Goal: Task Accomplishment & Management: Use online tool/utility

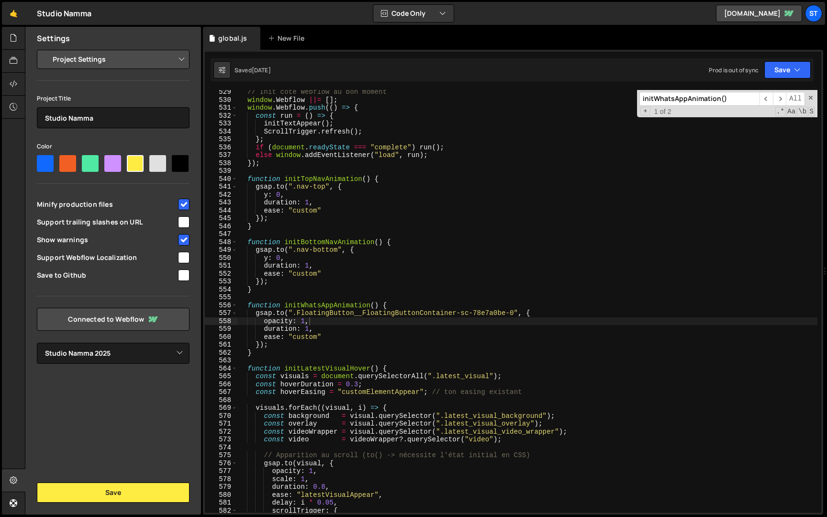
select select "679cb9cacf00799ba4b4c985"
click at [325, 318] on div "// Init côté Webflow au bon moment window . Webflow ||= [ ] ; window . Webflow …" at bounding box center [527, 307] width 580 height 438
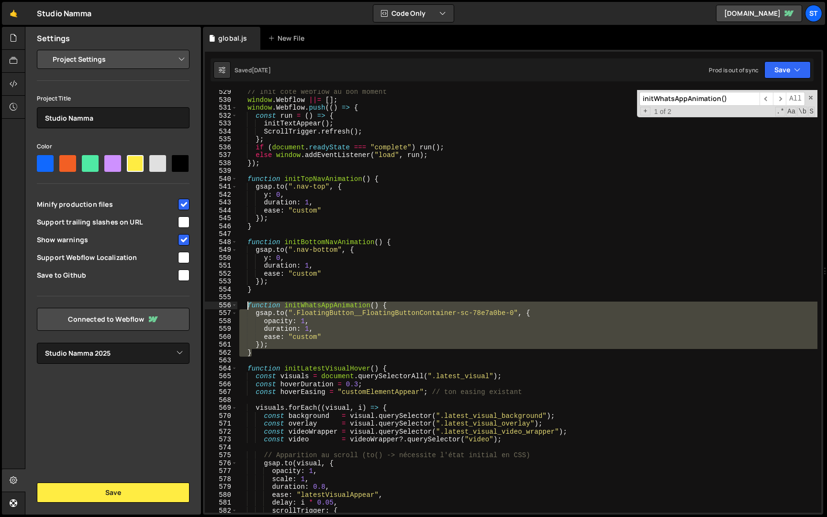
drag, startPoint x: 265, startPoint y: 355, endPoint x: 247, endPoint y: 303, distance: 54.9
click at [247, 303] on div "// Init côté Webflow au bon moment window . Webflow ||= [ ] ; window . Webflow …" at bounding box center [527, 307] width 580 height 438
paste textarea "}"
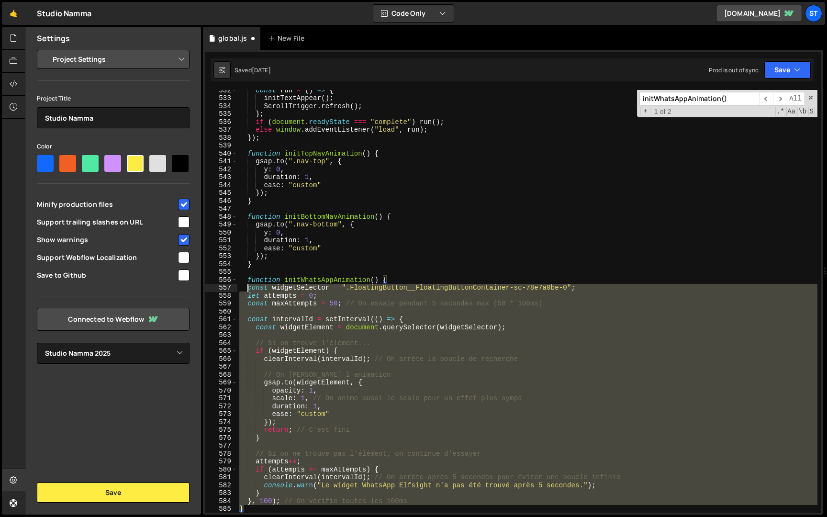
click at [249, 286] on div "const run = ( ) => { initTextAppear ( ) ; ScrollTrigger . refresh ( ) ; } ; if …" at bounding box center [527, 305] width 580 height 438
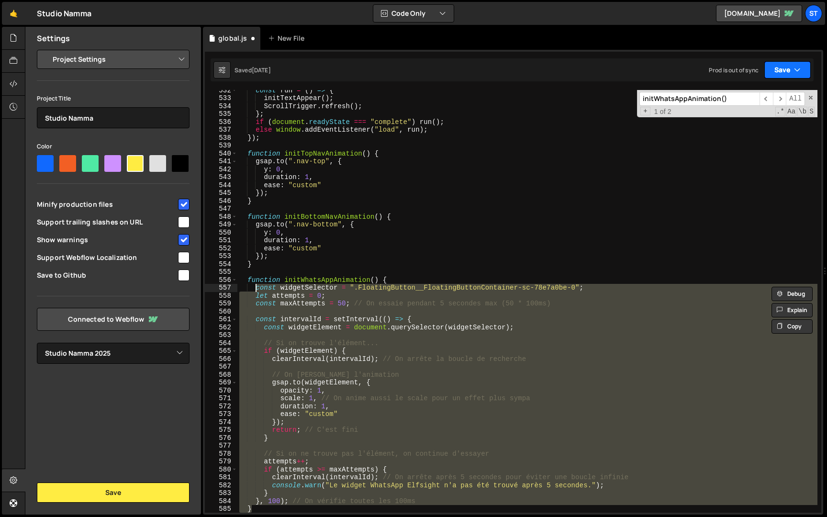
click at [788, 66] on button "Save" at bounding box center [787, 69] width 46 height 17
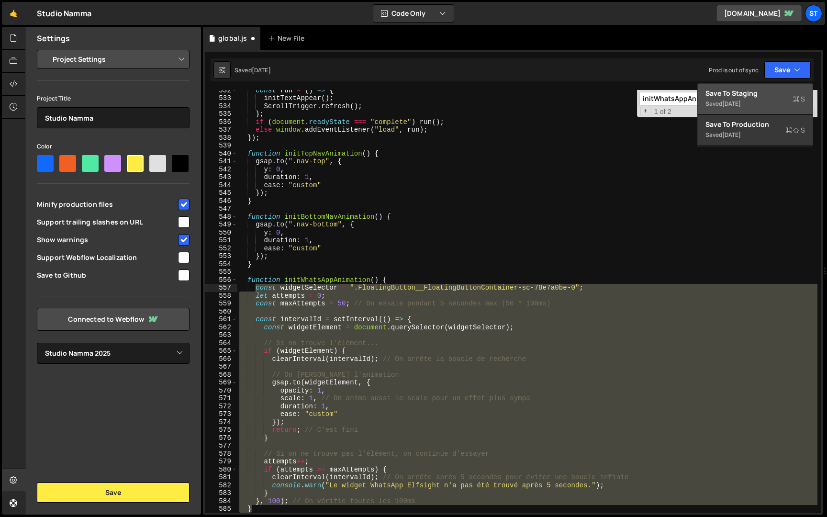
click at [764, 96] on div "Save to Staging S" at bounding box center [755, 94] width 100 height 10
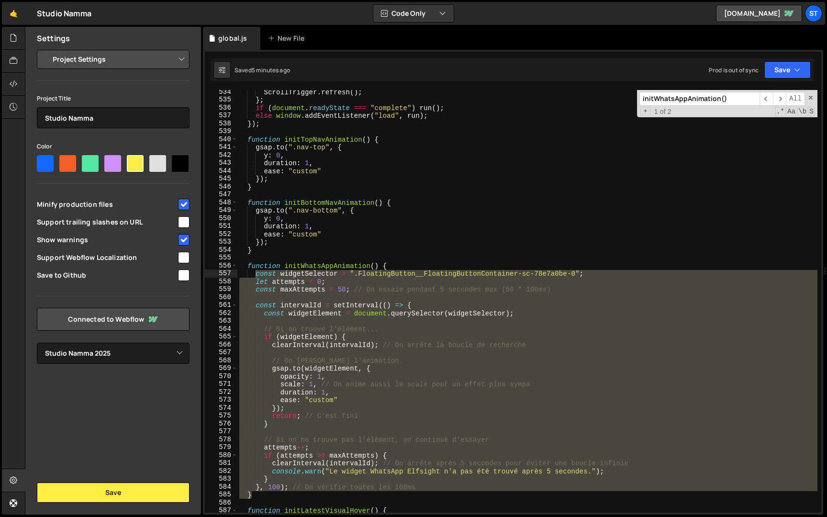
scroll to position [3336, 0]
click at [259, 494] on div "ScrollTrigger . refresh ( ) ; } ; if ( document . readyState === "complete" ) r…" at bounding box center [527, 301] width 580 height 422
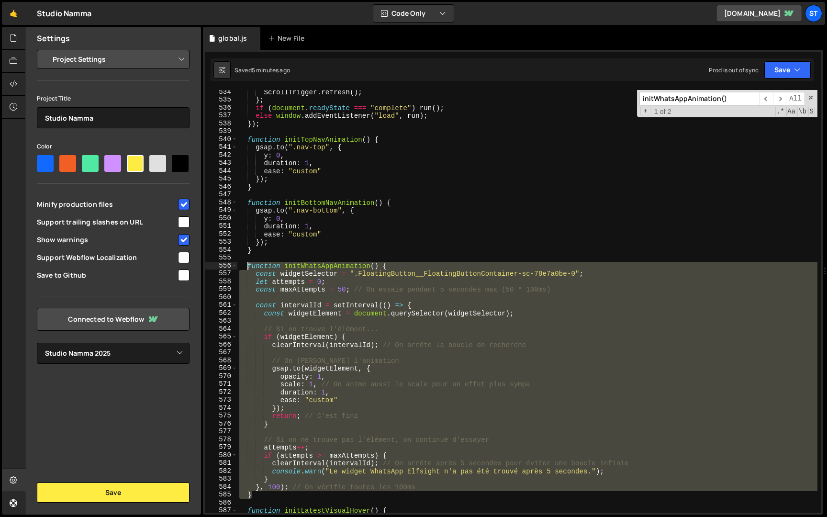
drag, startPoint x: 269, startPoint y: 494, endPoint x: 248, endPoint y: 269, distance: 225.8
click at [248, 269] on div "ScrollTrigger . refresh ( ) ; } ; if ( document . readyState === "complete" ) r…" at bounding box center [527, 307] width 580 height 438
paste textarea "}"
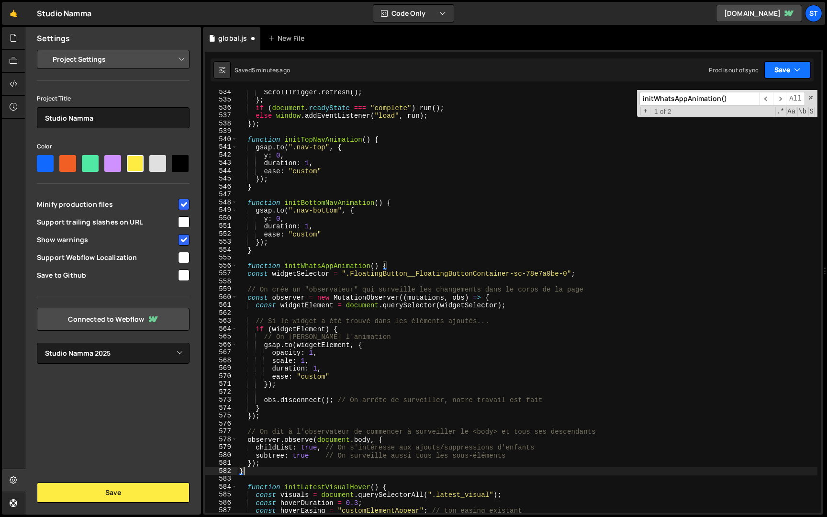
click at [784, 71] on button "Save" at bounding box center [787, 69] width 46 height 17
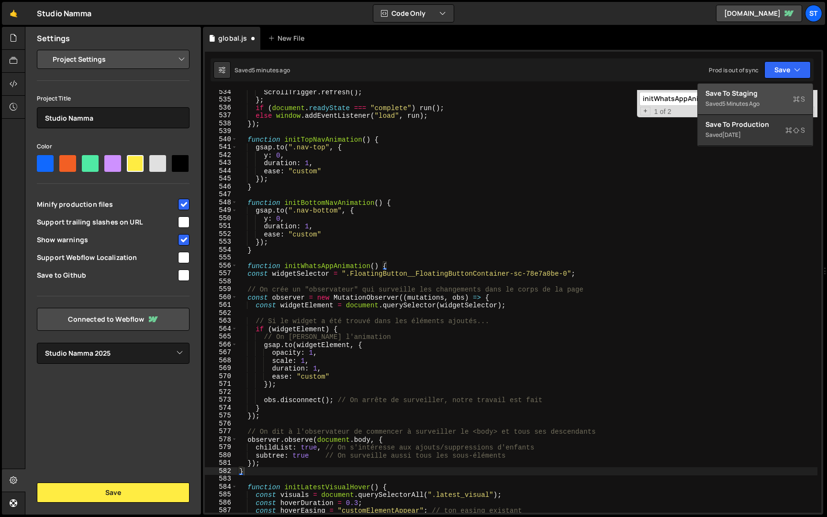
click at [747, 101] on div "5 minutes ago" at bounding box center [740, 104] width 37 height 8
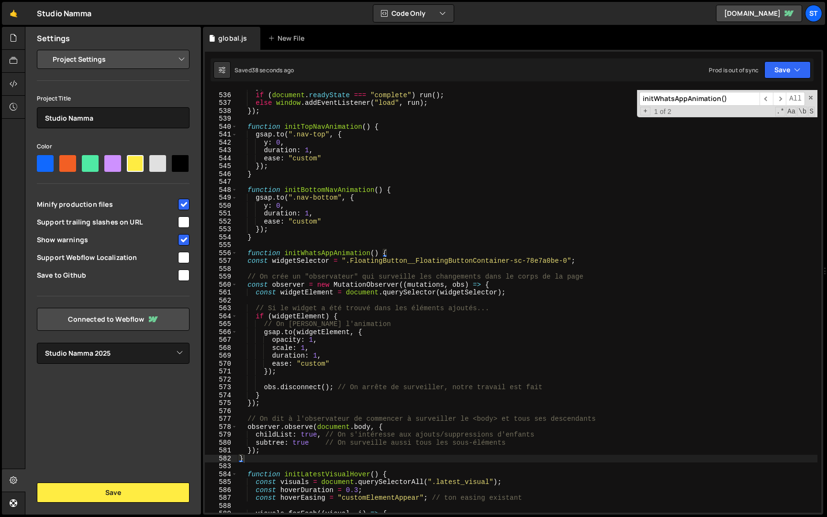
scroll to position [3349, 0]
click at [252, 459] on div "} ; if ( document . readyState === "complete" ) run ( ) ; else window . addEven…" at bounding box center [527, 302] width 580 height 438
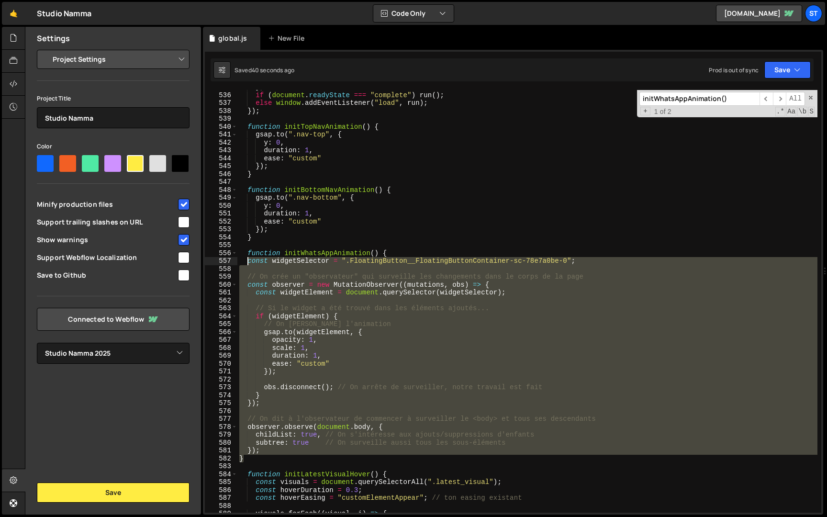
click at [248, 265] on div "} ; if ( document . readyState === "complete" ) run ( ) ; else window . addEven…" at bounding box center [527, 302] width 580 height 438
click at [311, 317] on div "} ; if ( document . readyState === "complete" ) run ( ) ; else window . addEven…" at bounding box center [527, 302] width 580 height 438
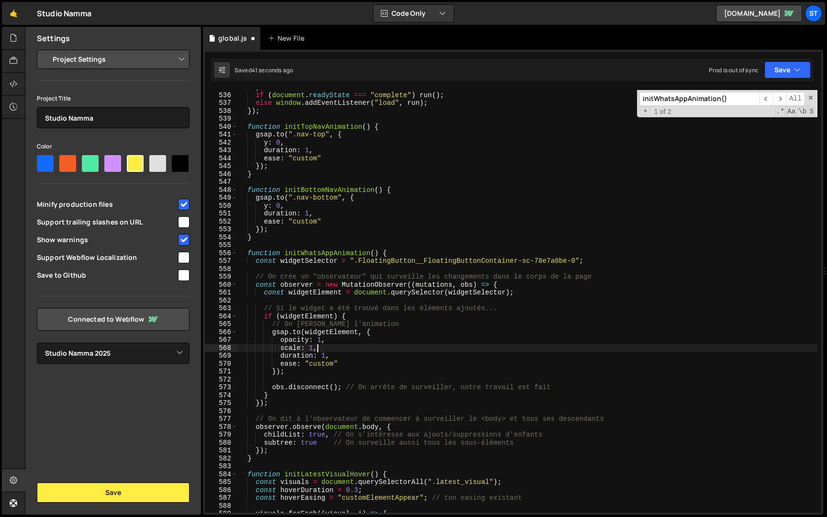
drag, startPoint x: 323, startPoint y: 348, endPoint x: 201, endPoint y: 348, distance: 122.5
click at [201, 348] on div "Files New File Javascript files 1 global.js 0 CSS files Copy share link Edit Fi…" at bounding box center [426, 271] width 802 height 488
type textarea "scale: 1,"
type textarea "opacity: 1,"
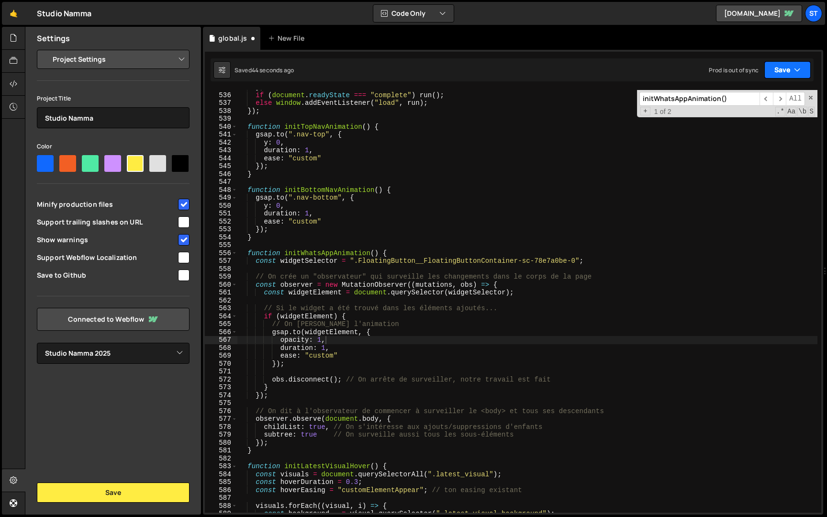
click at [802, 68] on button "Save" at bounding box center [787, 69] width 46 height 17
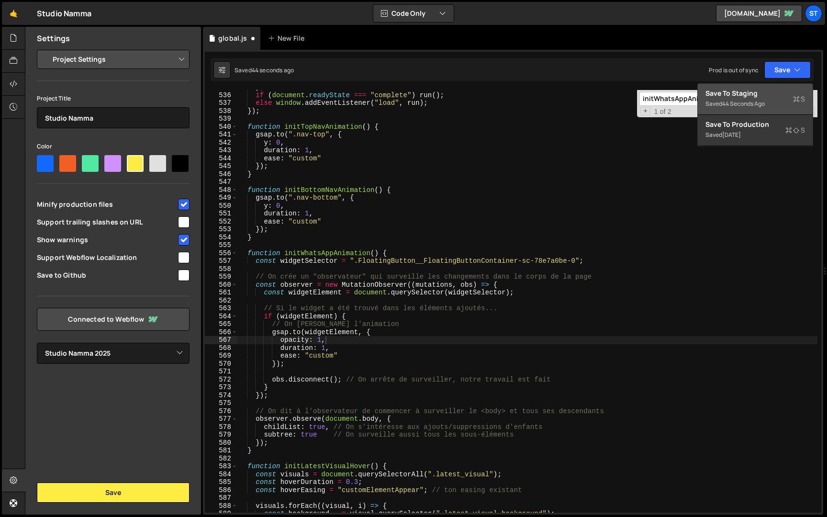
click at [777, 95] on div "Save to Staging S" at bounding box center [755, 94] width 100 height 10
